Goal: Task Accomplishment & Management: Manage account settings

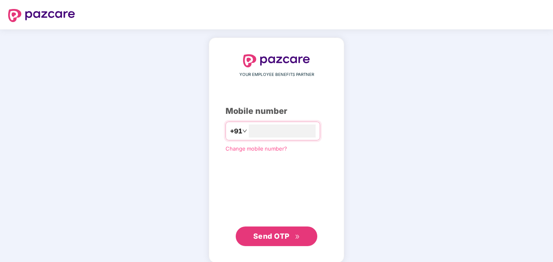
type input "**********"
click at [276, 235] on span "Send OTP" at bounding box center [271, 235] width 36 height 9
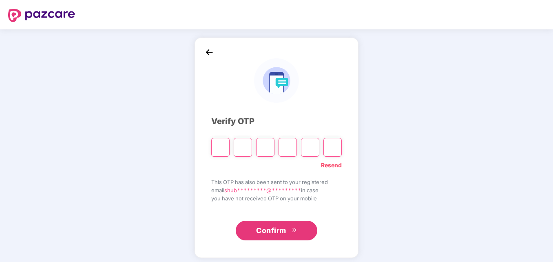
paste input "*"
type input "*"
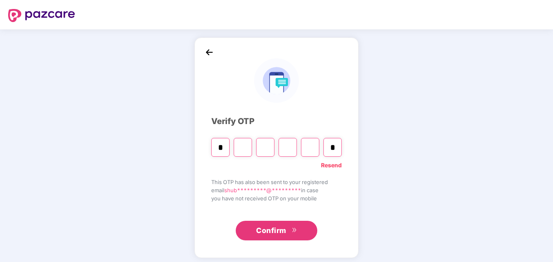
type input "*"
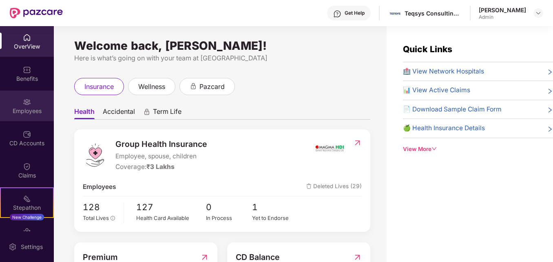
click at [26, 112] on div "Employees" at bounding box center [27, 111] width 54 height 8
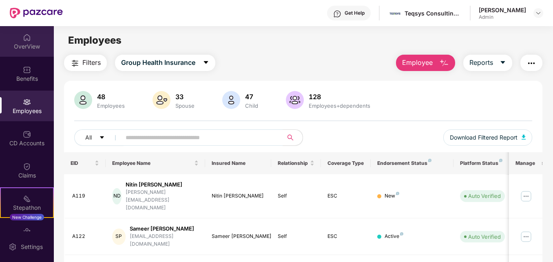
click at [25, 46] on div "OverView" at bounding box center [27, 46] width 54 height 8
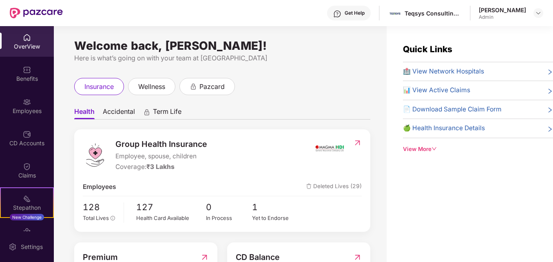
click at [27, 75] on div "Benefits" at bounding box center [27, 79] width 54 height 8
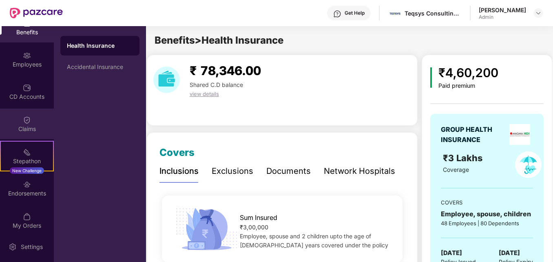
scroll to position [50, 0]
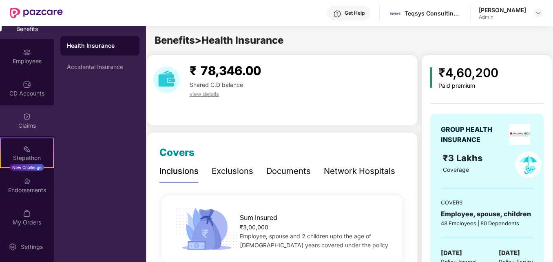
click at [22, 122] on div "Claims" at bounding box center [27, 126] width 54 height 8
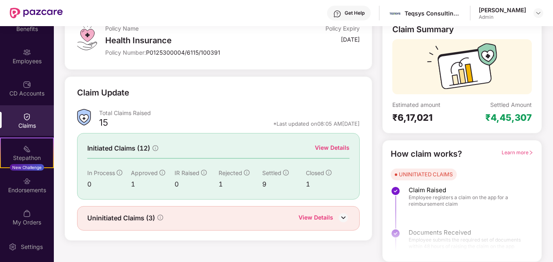
scroll to position [0, 0]
